Goal: Find specific page/section: Find specific page/section

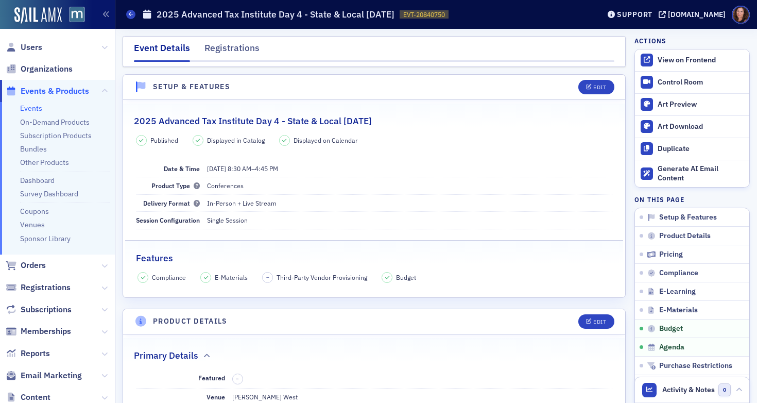
scroll to position [1800, 0]
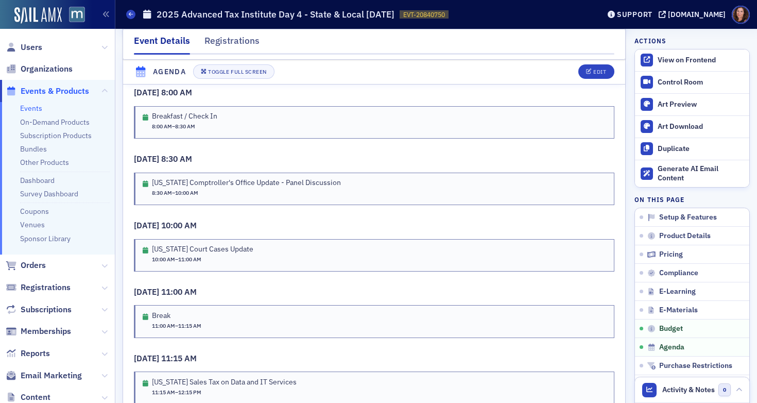
click at [32, 109] on link "Events" at bounding box center [31, 108] width 22 height 9
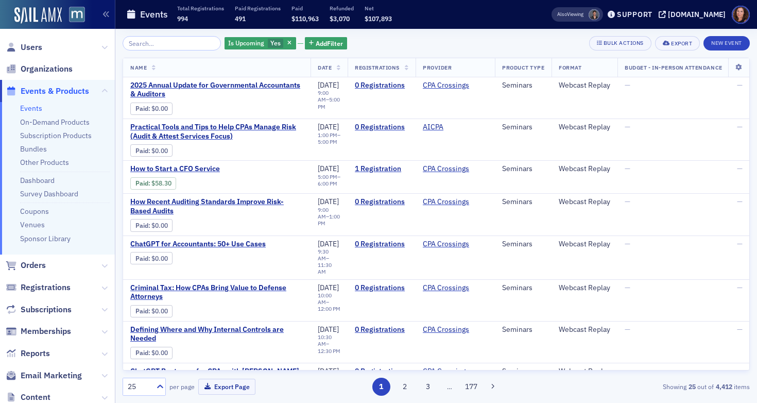
click at [141, 42] on input "search" at bounding box center [172, 43] width 98 height 14
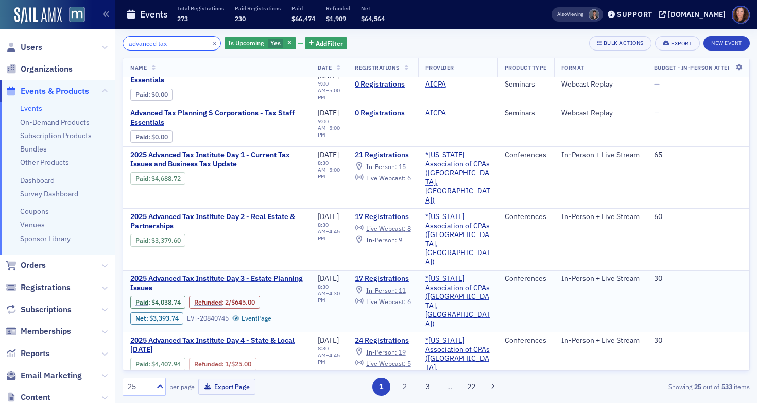
scroll to position [18, 0]
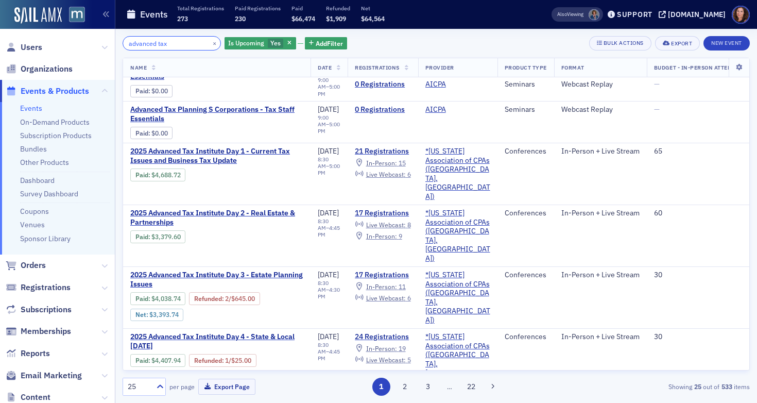
click at [159, 43] on input "advanced tax" at bounding box center [172, 43] width 98 height 14
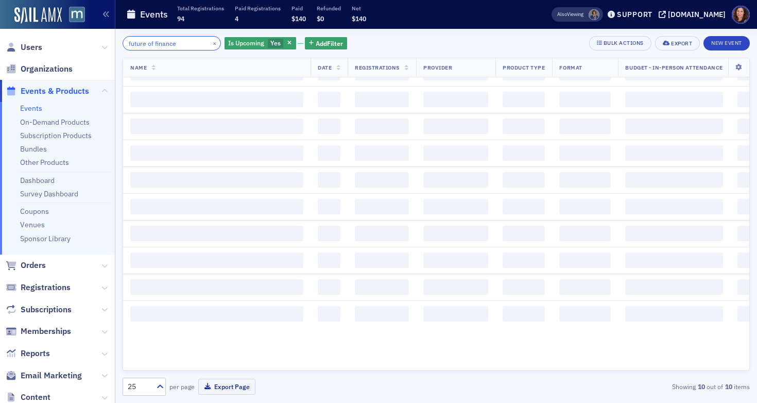
type input "future of finance"
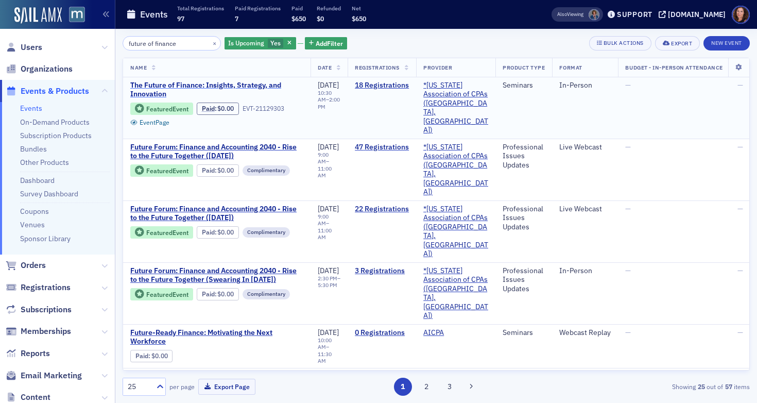
click at [217, 85] on span "The Future of Finance: Insights, Strategy, and Innovation" at bounding box center [216, 90] width 173 height 18
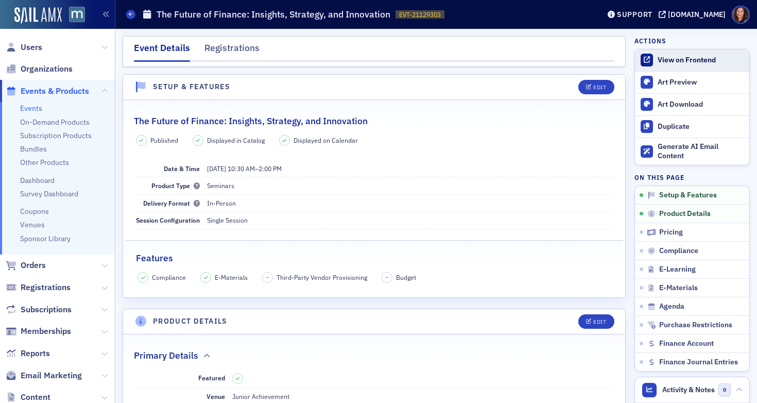
click at [679, 61] on div "View on Frontend" at bounding box center [701, 60] width 87 height 9
drag, startPoint x: 28, startPoint y: 50, endPoint x: 31, endPoint y: 45, distance: 6.2
click at [29, 50] on span "Users" at bounding box center [32, 47] width 22 height 11
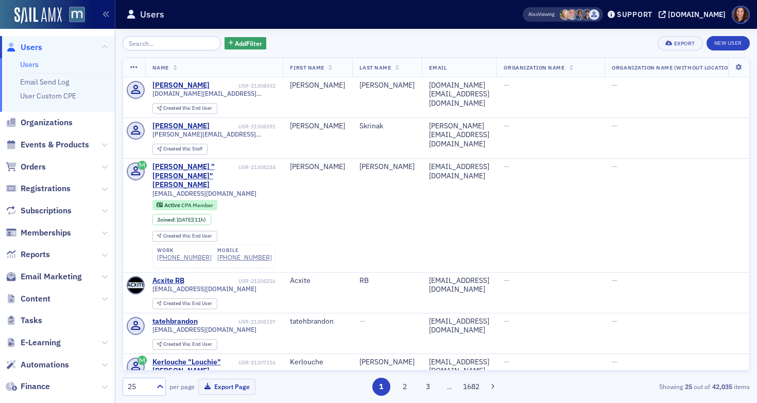
click at [161, 42] on input "search" at bounding box center [172, 43] width 98 height 14
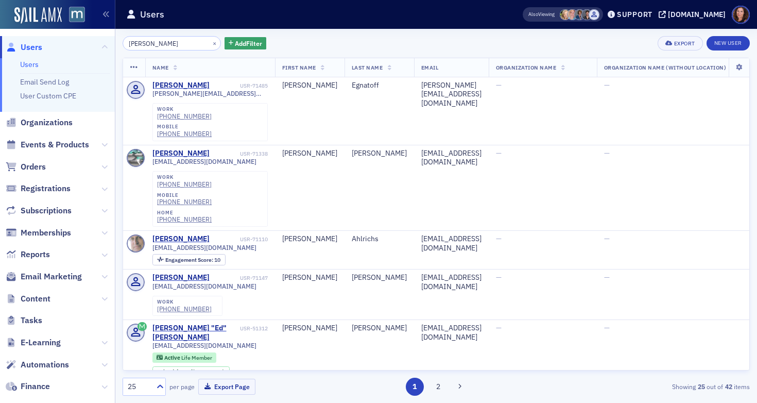
click at [156, 45] on input "[PERSON_NAME]" at bounding box center [172, 43] width 98 height 14
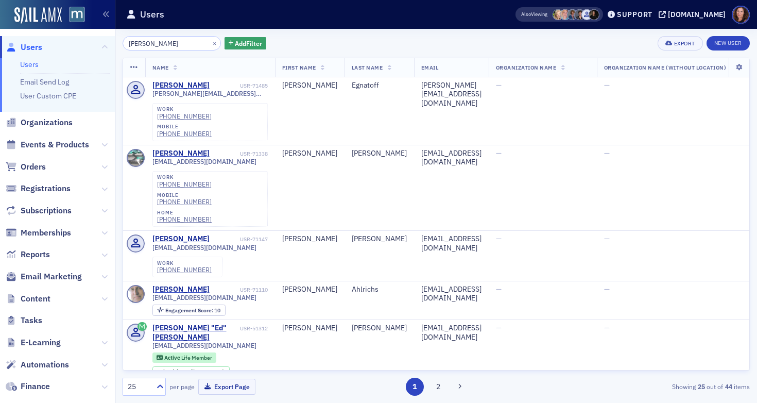
type input "[PERSON_NAME]"
